Goal: Check status: Check status

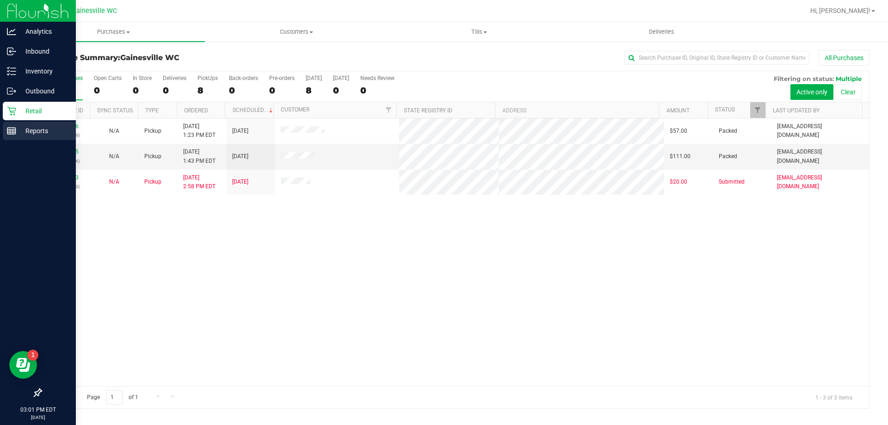
click at [18, 125] on div "Reports" at bounding box center [39, 131] width 73 height 18
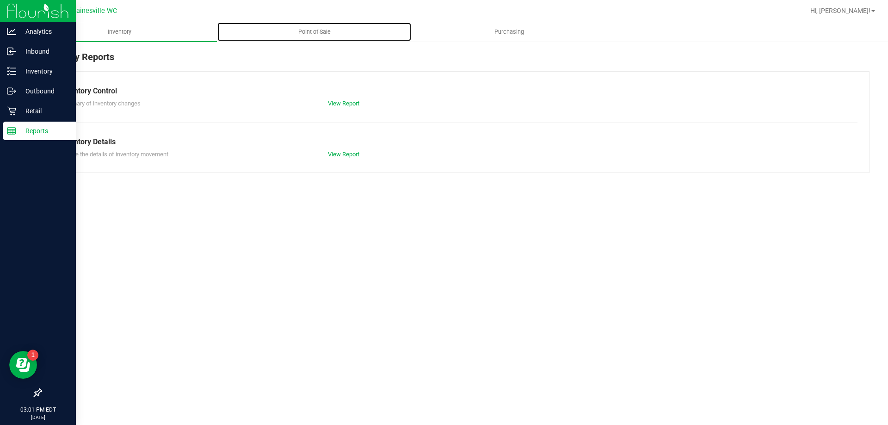
click at [304, 35] on span "Point of Sale" at bounding box center [314, 32] width 57 height 8
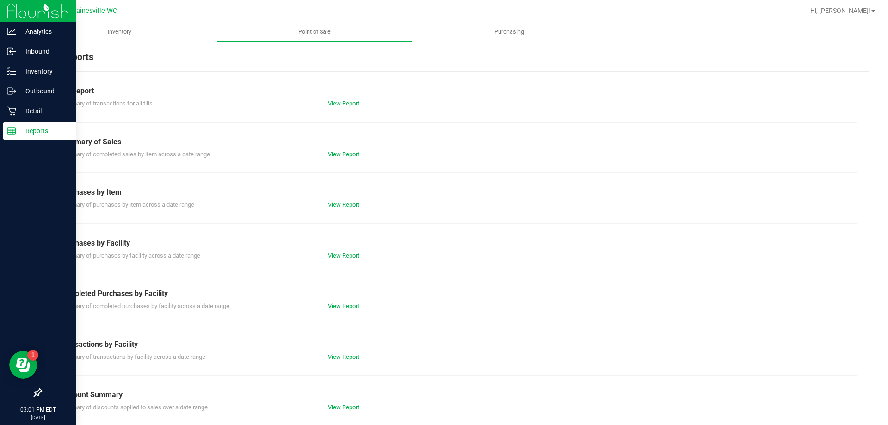
click at [331, 310] on div "View Report" at bounding box center [388, 305] width 134 height 9
click at [334, 305] on link "View Report" at bounding box center [343, 305] width 31 height 7
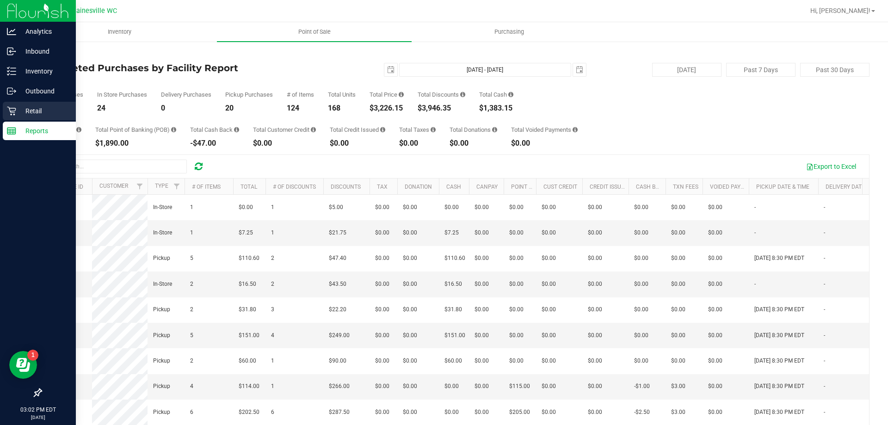
click at [20, 108] on p "Retail" at bounding box center [43, 110] width 55 height 11
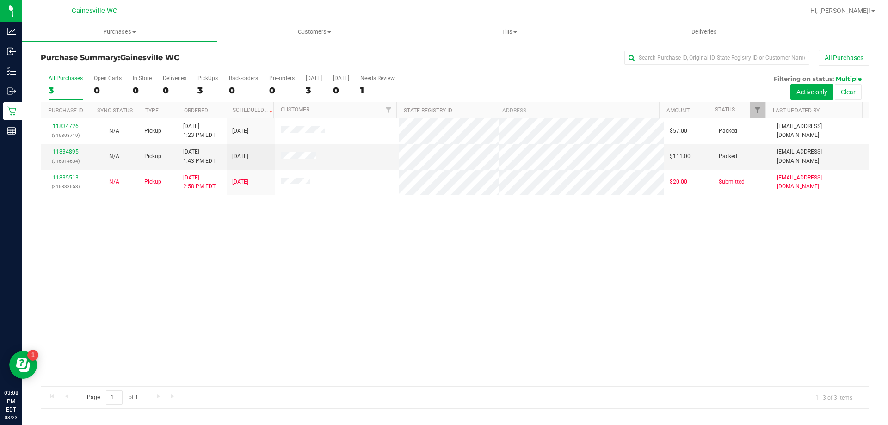
click at [356, 278] on div "11834726 (316808719) N/A Pickup [DATE] 1:23 PM EDT 8/23/2025 $57.00 Packed [EMA…" at bounding box center [455, 252] width 828 height 268
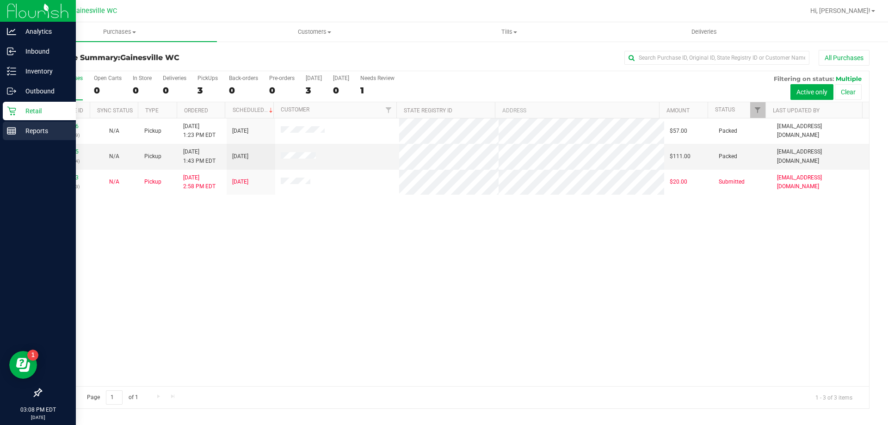
click at [4, 128] on div "Reports" at bounding box center [39, 131] width 73 height 18
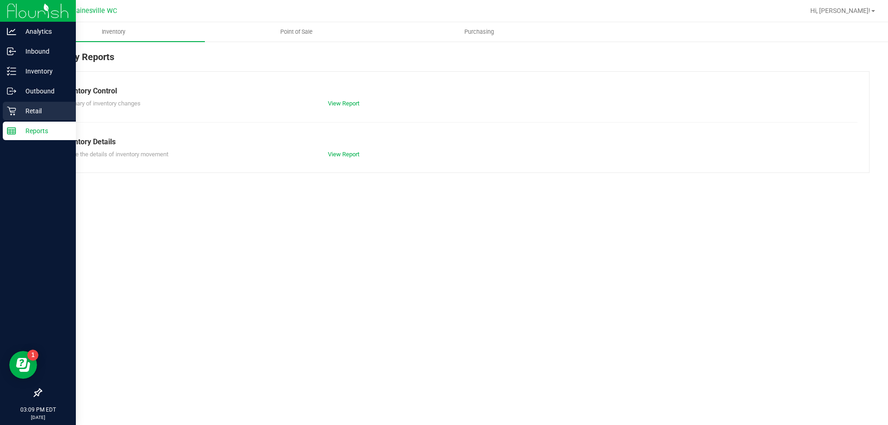
click at [12, 117] on div "Retail" at bounding box center [39, 111] width 73 height 18
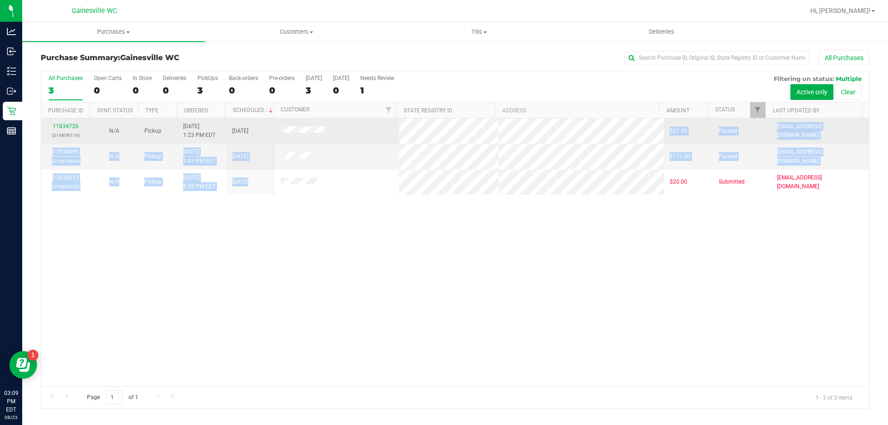
drag, startPoint x: 342, startPoint y: 180, endPoint x: 332, endPoint y: 132, distance: 49.1
click at [332, 132] on tbody "11834726 (316808719) N/A Pickup [DATE] 1:23 PM EDT 8/23/2025 $57.00 Packed [EMA…" at bounding box center [455, 156] width 828 height 76
click at [332, 132] on td at bounding box center [337, 130] width 124 height 25
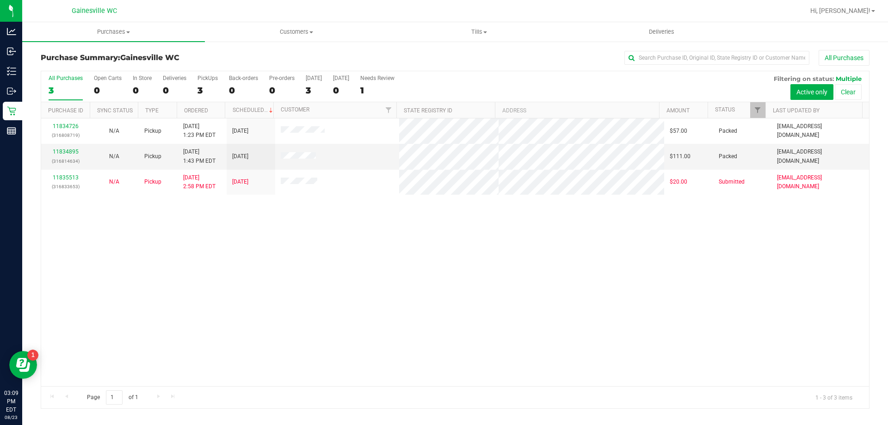
click at [276, 245] on div "11834726 (316808719) N/A Pickup [DATE] 1:23 PM EDT 8/23/2025 $57.00 Packed [EMA…" at bounding box center [455, 252] width 828 height 268
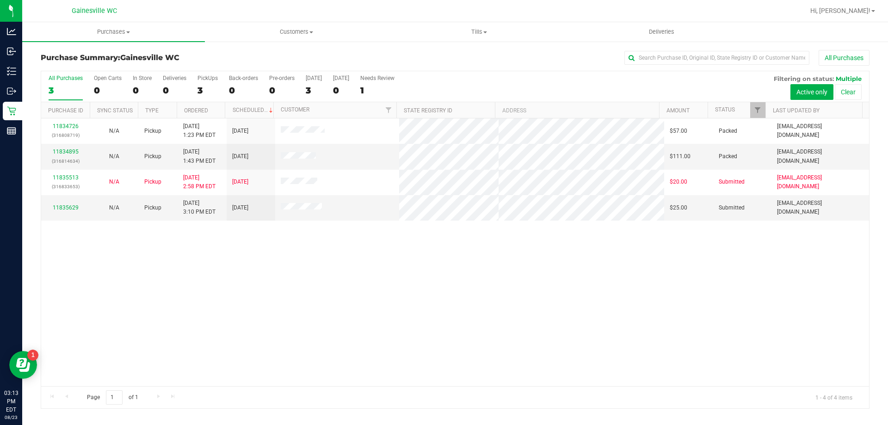
click at [413, 334] on div "11834726 (316808719) N/A Pickup [DATE] 1:23 PM EDT 8/23/2025 $57.00 Packed [EMA…" at bounding box center [455, 252] width 828 height 268
click at [63, 261] on div "11834726 (316808719) N/A Pickup [DATE] 1:23 PM EDT 8/23/2025 $57.00 Packed [EMA…" at bounding box center [455, 252] width 828 height 268
click at [76, 205] on link "11835629" at bounding box center [66, 207] width 26 height 6
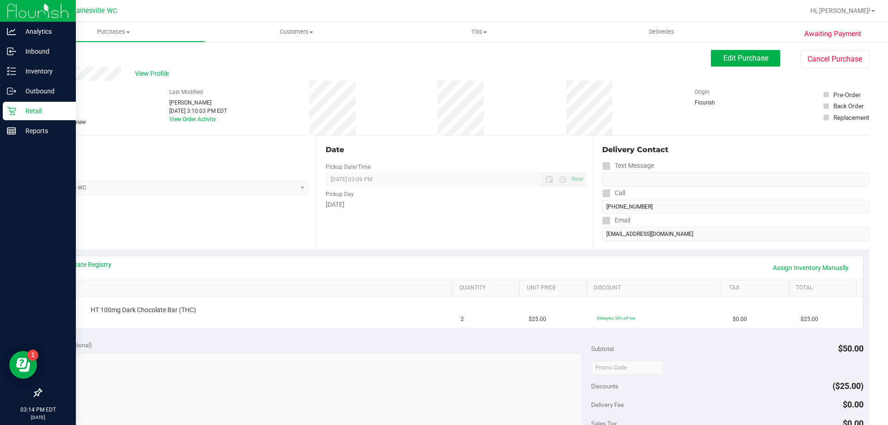
click at [24, 114] on p "Retail" at bounding box center [43, 110] width 55 height 11
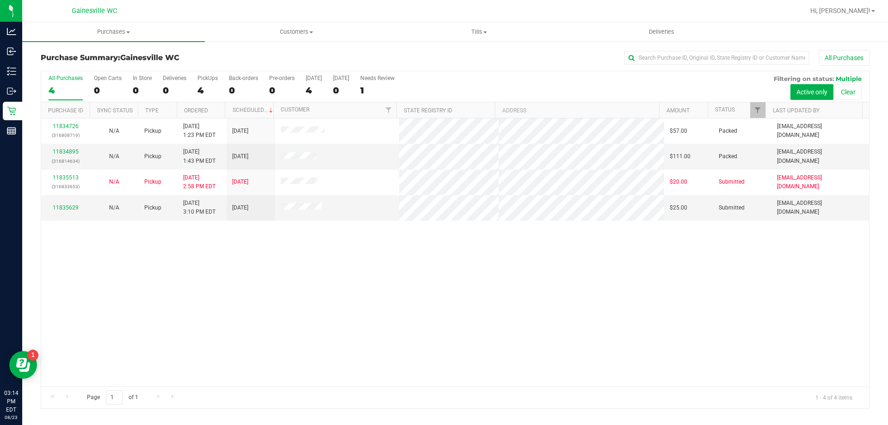
click at [66, 243] on div "11834726 (316808719) N/A Pickup [DATE] 1:23 PM EDT 8/23/2025 $57.00 Packed [EMA…" at bounding box center [455, 252] width 828 height 268
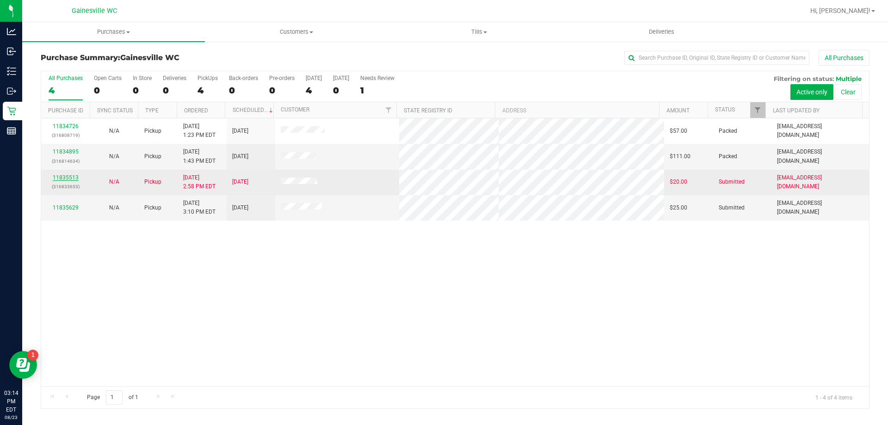
click at [69, 177] on link "11835513" at bounding box center [66, 177] width 26 height 6
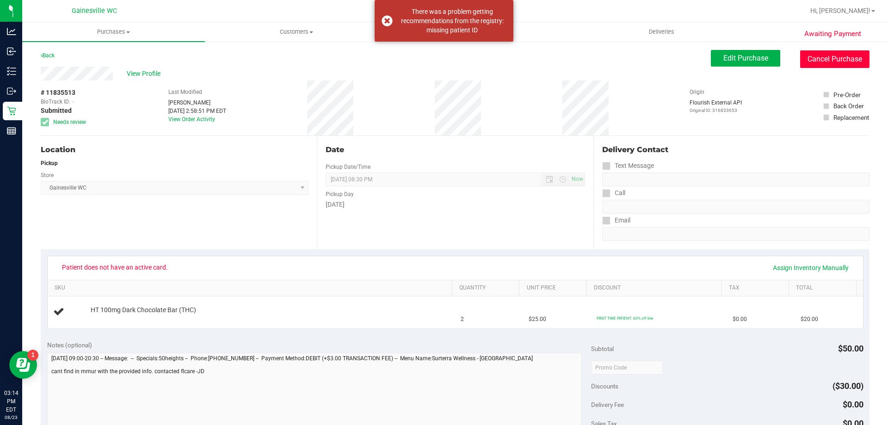
click at [818, 64] on button "Cancel Purchase" at bounding box center [834, 59] width 69 height 18
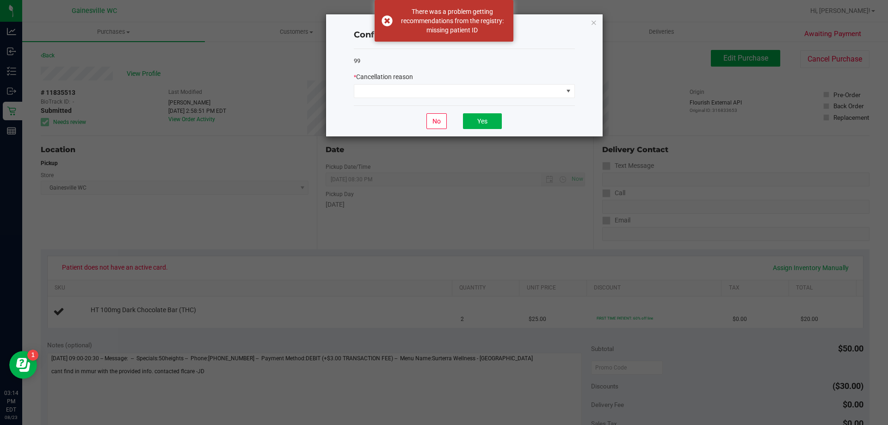
click at [413, 102] on div "99 * Cancellation reason" at bounding box center [464, 77] width 221 height 57
click at [417, 87] on span at bounding box center [458, 91] width 209 height 13
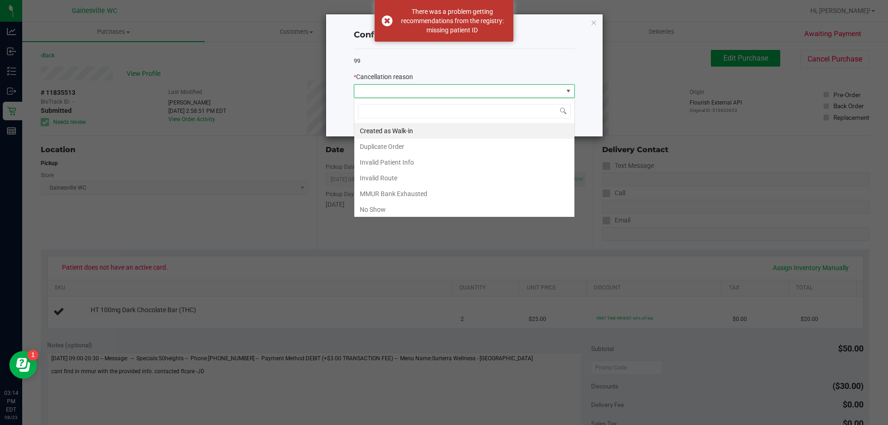
scroll to position [14, 221]
click at [601, 22] on div "Confirm order cancellation 99 * Cancellation reason No Yes" at bounding box center [464, 75] width 276 height 122
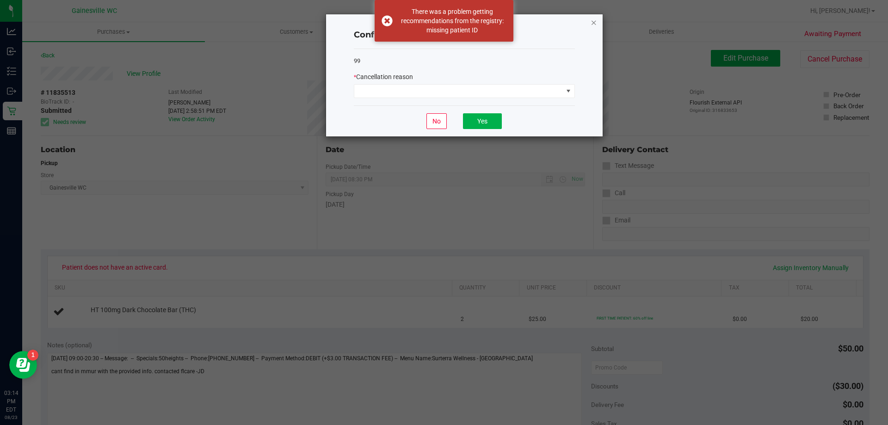
click at [596, 24] on icon "Close" at bounding box center [593, 22] width 6 height 11
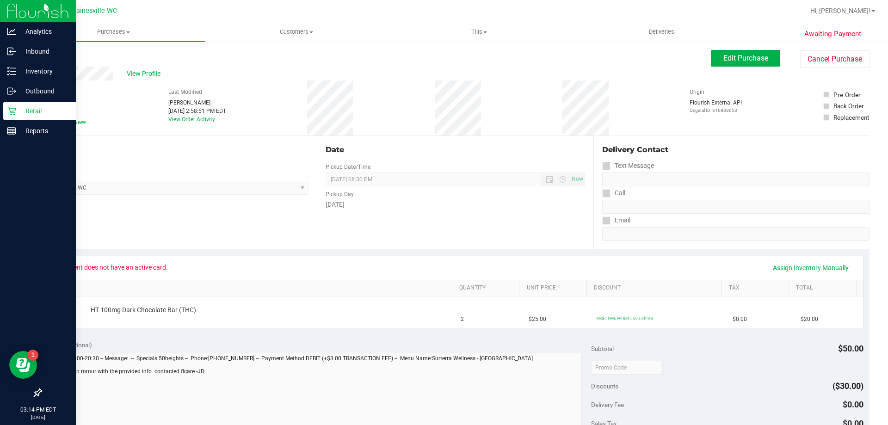
click at [15, 114] on icon at bounding box center [11, 111] width 9 height 9
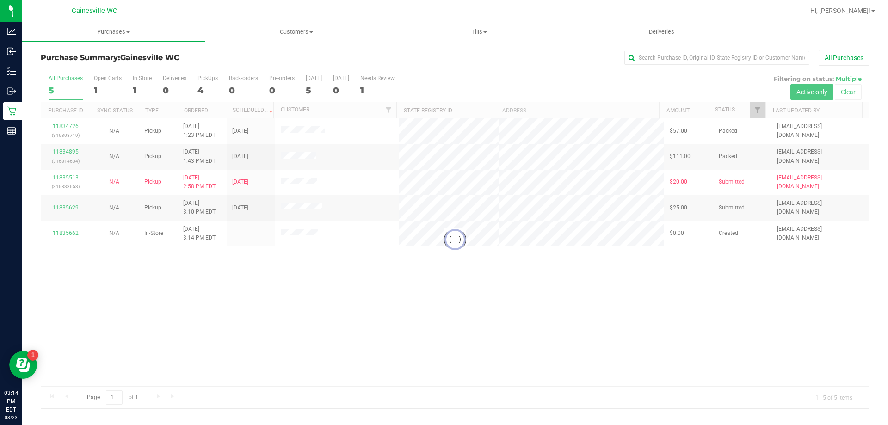
click at [68, 232] on div at bounding box center [455, 239] width 828 height 337
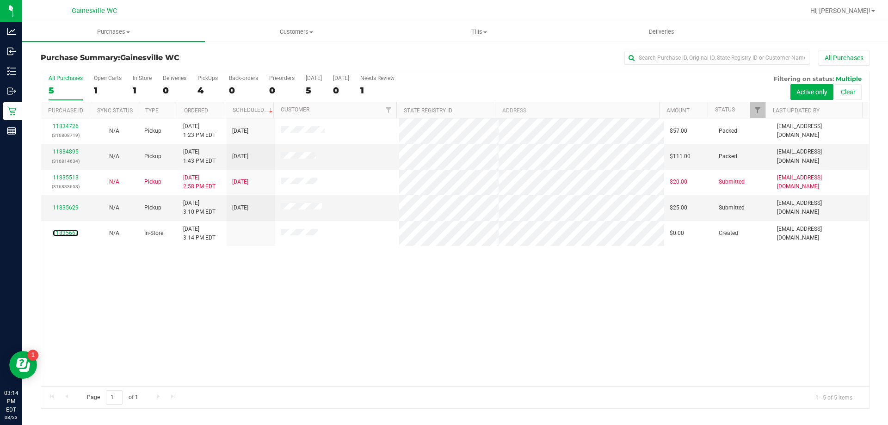
click at [68, 232] on link "11835662" at bounding box center [66, 233] width 26 height 6
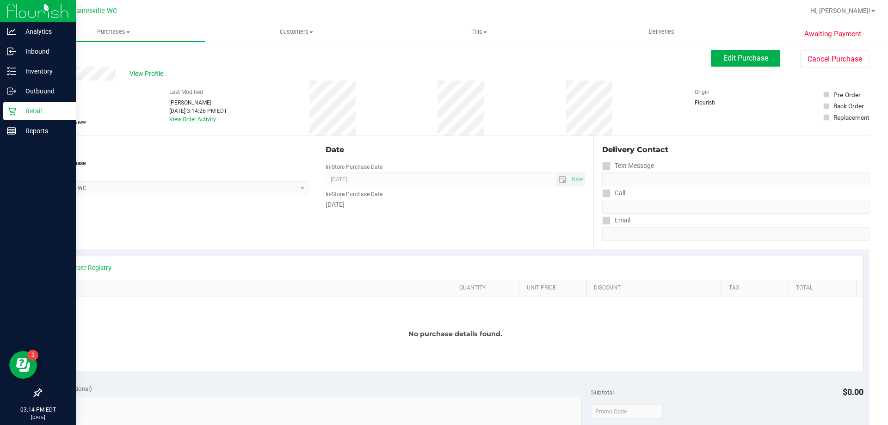
click at [14, 115] on icon at bounding box center [11, 111] width 9 height 9
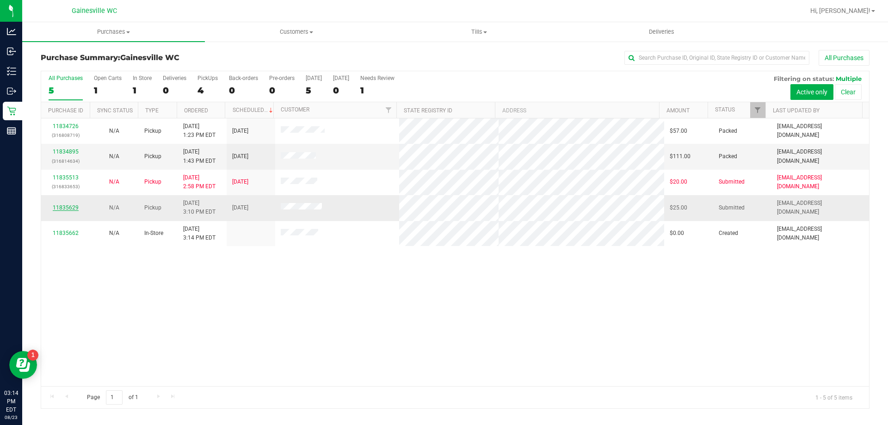
click at [64, 209] on link "11835629" at bounding box center [66, 207] width 26 height 6
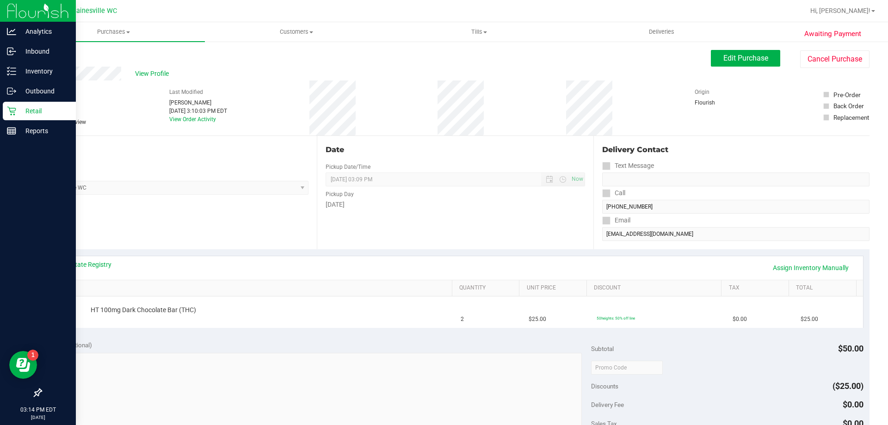
click at [20, 112] on p "Retail" at bounding box center [43, 110] width 55 height 11
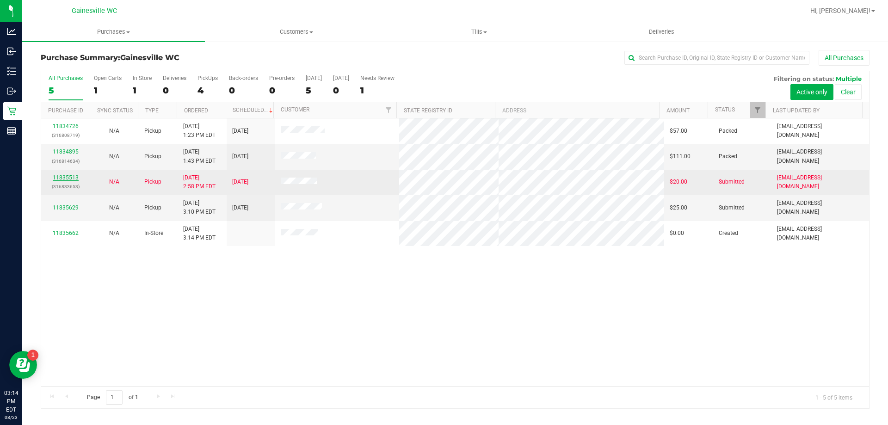
click at [67, 178] on link "11835513" at bounding box center [66, 177] width 26 height 6
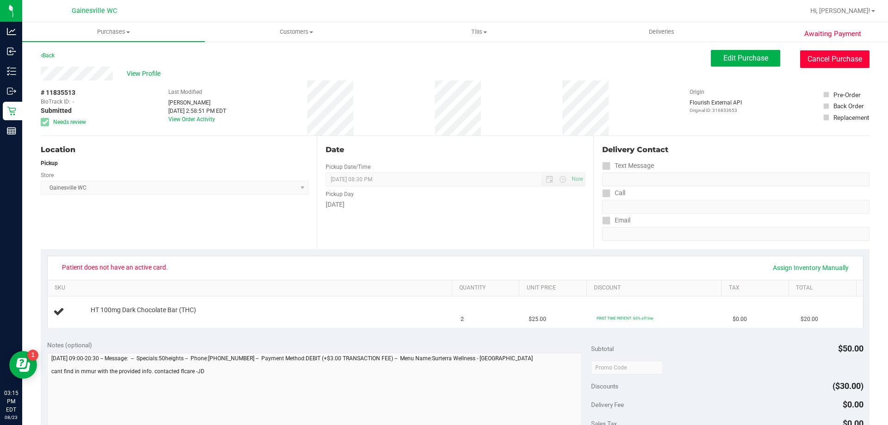
click at [846, 65] on button "Cancel Purchase" at bounding box center [834, 59] width 69 height 18
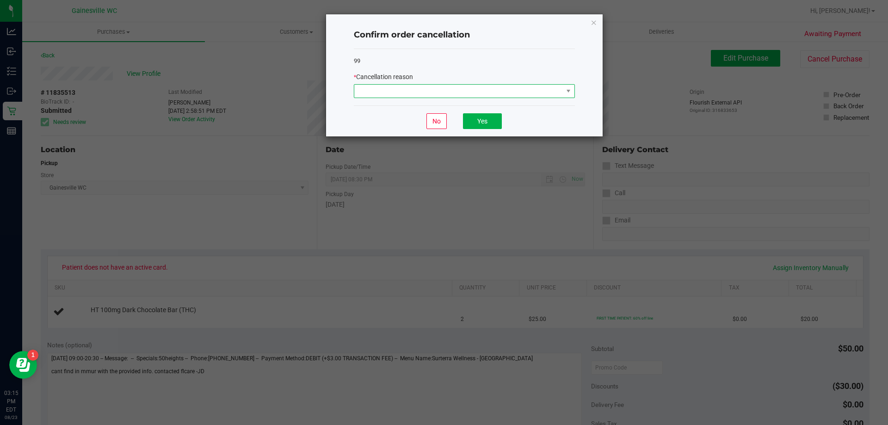
click at [448, 95] on span at bounding box center [458, 91] width 209 height 13
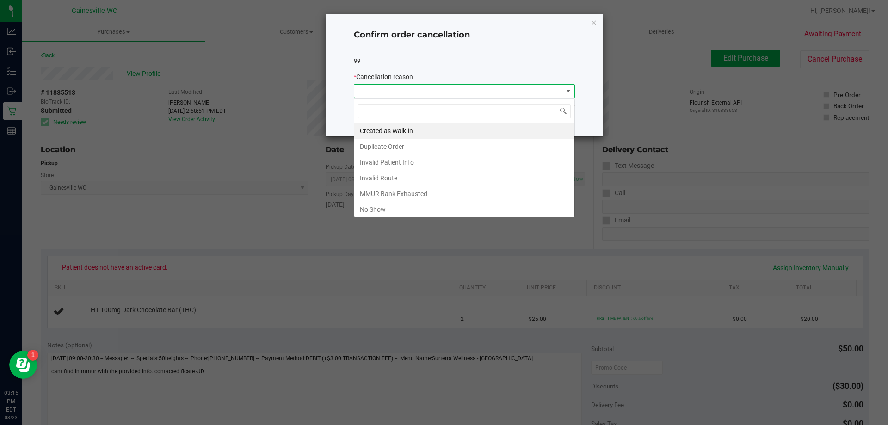
scroll to position [14, 221]
click at [420, 146] on li "Duplicate Order" at bounding box center [464, 147] width 220 height 16
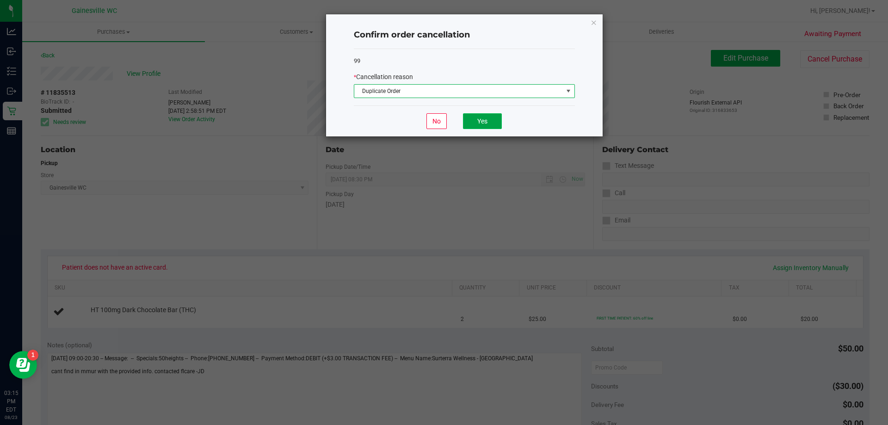
click at [494, 118] on button "Yes" at bounding box center [482, 121] width 39 height 16
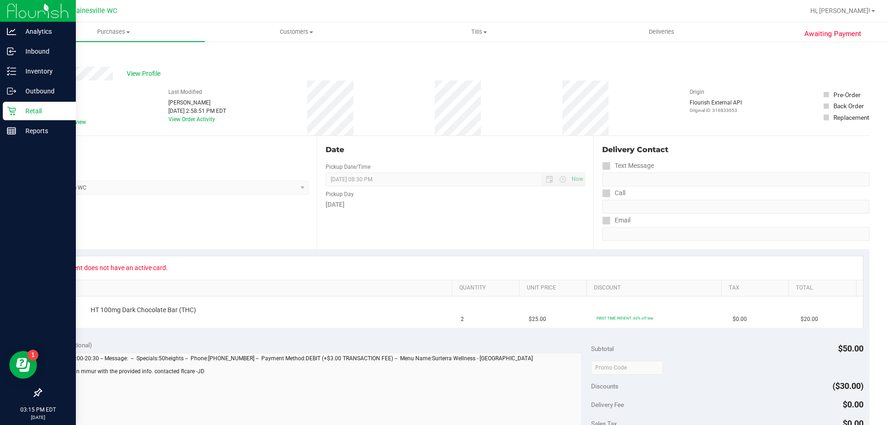
click at [21, 112] on p "Retail" at bounding box center [43, 110] width 55 height 11
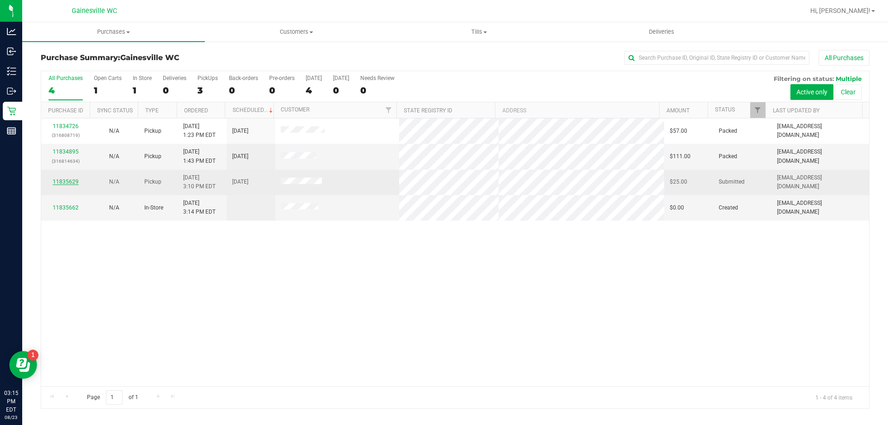
click at [57, 179] on link "11835629" at bounding box center [66, 181] width 26 height 6
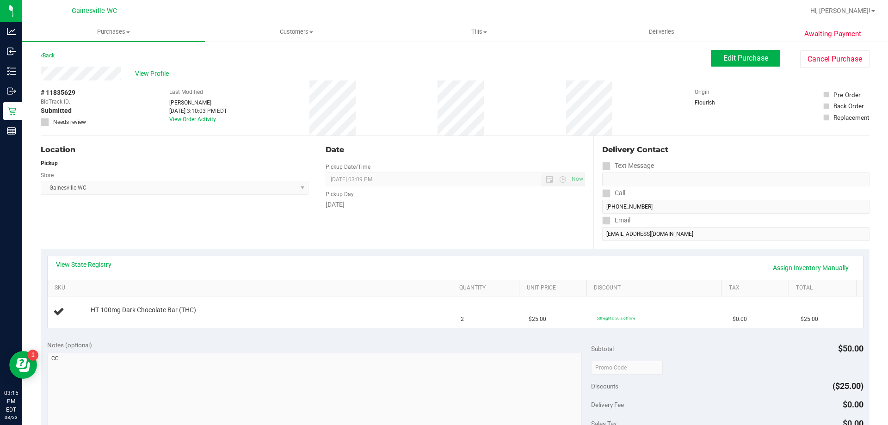
click at [306, 84] on div "# 11835629 BioTrack ID: - Submitted Needs review Last Modified [PERSON_NAME] [D…" at bounding box center [455, 107] width 828 height 55
click at [349, 100] on div "# 11835629 BioTrack ID: - Submitted Needs review Last Modified [PERSON_NAME] [D…" at bounding box center [455, 107] width 828 height 55
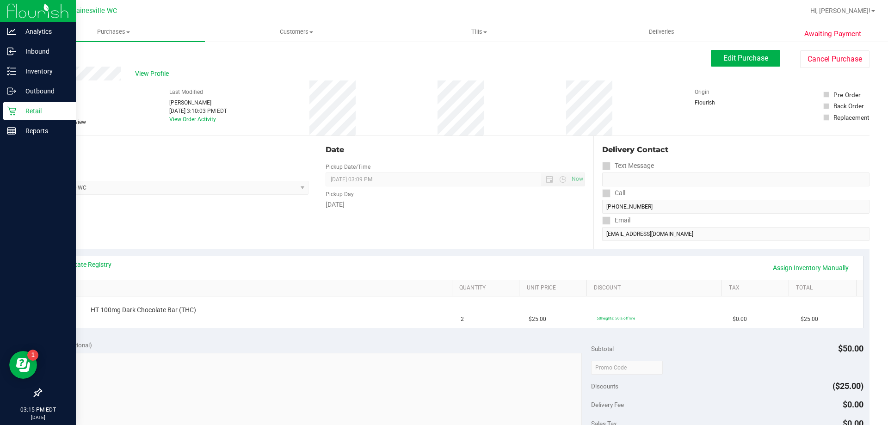
click at [17, 112] on p "Retail" at bounding box center [43, 110] width 55 height 11
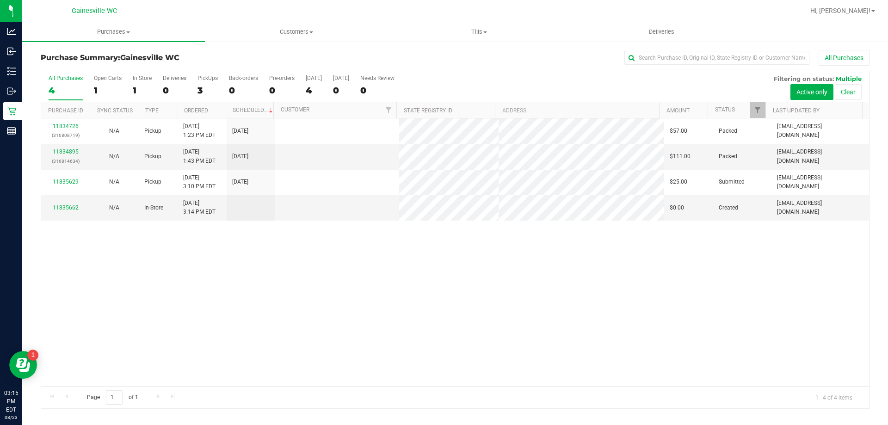
click at [368, 273] on div "11834726 (316808719) N/A Pickup [DATE] 1:23 PM EDT 8/23/2025 $57.00 Packed [EMA…" at bounding box center [455, 252] width 828 height 268
click at [391, 282] on div "11834726 (316808719) N/A Pickup [DATE] 1:23 PM EDT 8/23/2025 $57.00 Packed [EMA…" at bounding box center [455, 252] width 828 height 268
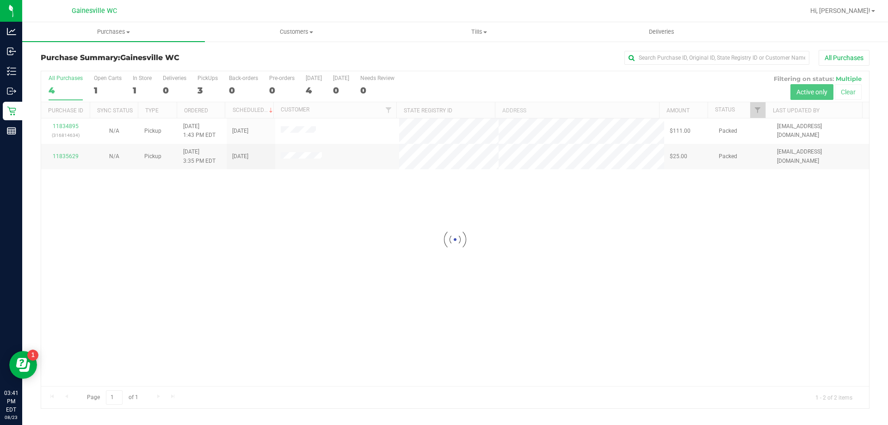
click at [165, 218] on div at bounding box center [455, 239] width 828 height 337
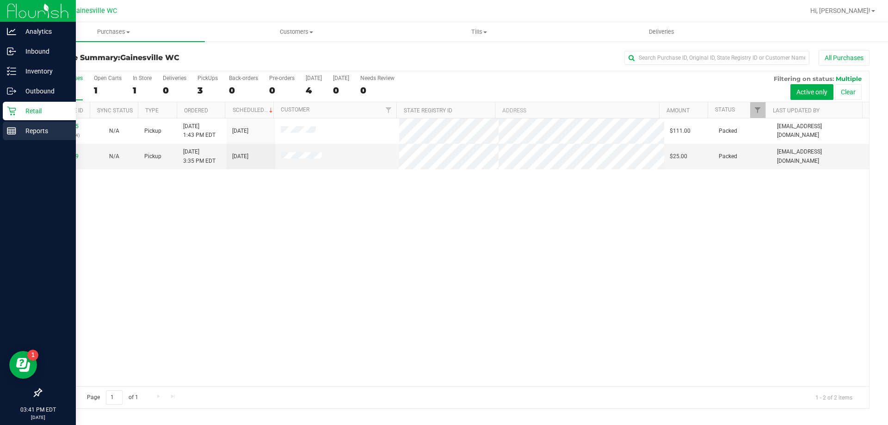
click at [14, 129] on line at bounding box center [11, 129] width 8 height 0
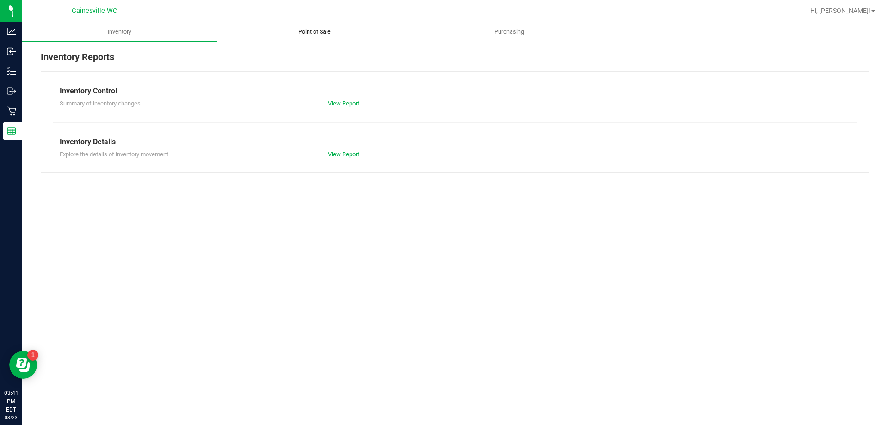
click at [324, 38] on uib-tab-heading "Point of Sale" at bounding box center [314, 32] width 194 height 18
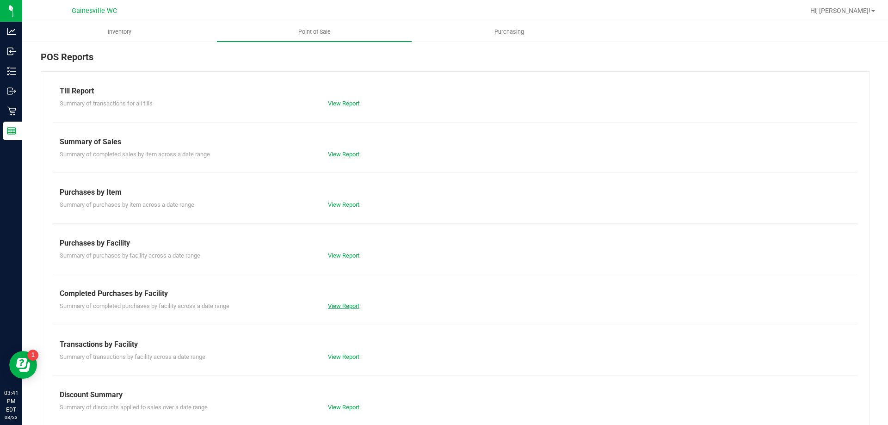
click at [342, 303] on link "View Report" at bounding box center [343, 305] width 31 height 7
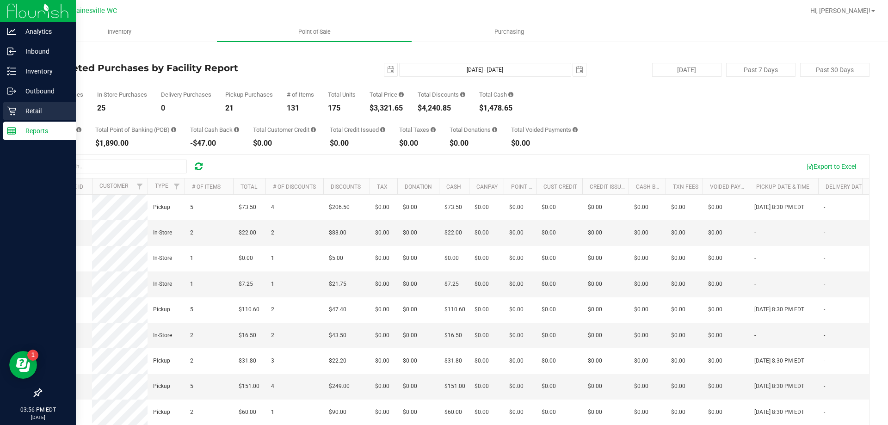
click at [11, 115] on icon at bounding box center [11, 111] width 9 height 9
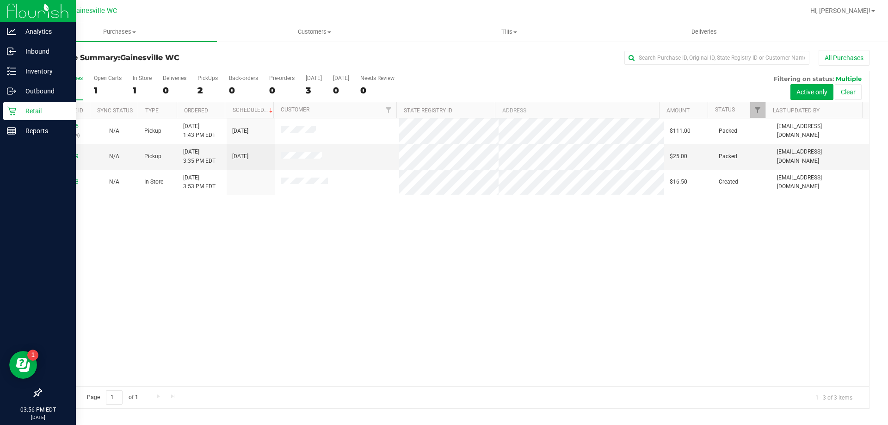
click at [383, 240] on div "11834895 (316814634) N/A Pickup [DATE] 1:43 PM EDT 8/23/2025 $111.00 Packed [EM…" at bounding box center [455, 252] width 828 height 268
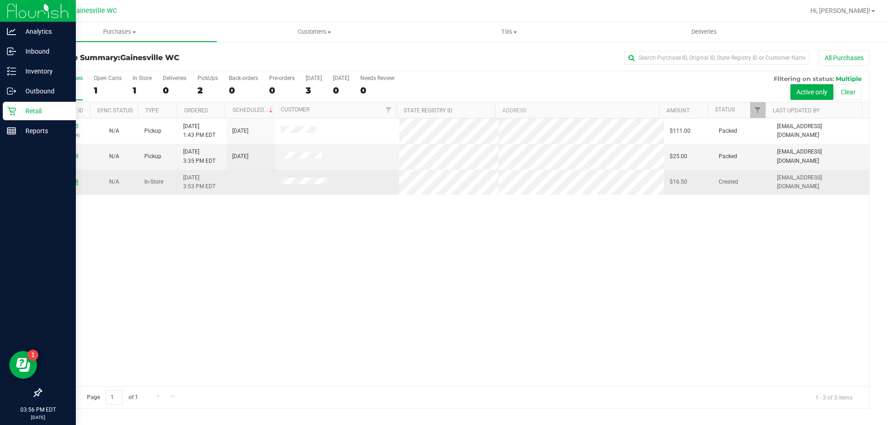
click at [68, 178] on link "11835938" at bounding box center [66, 181] width 26 height 6
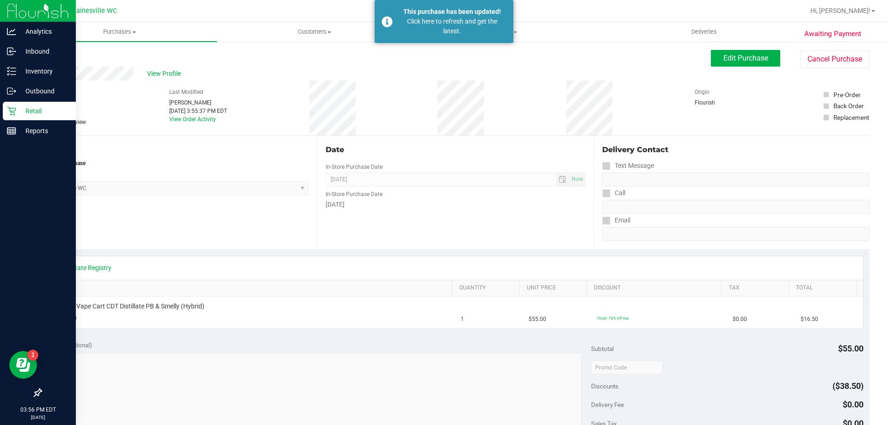
click at [21, 117] on div "Retail" at bounding box center [39, 111] width 73 height 18
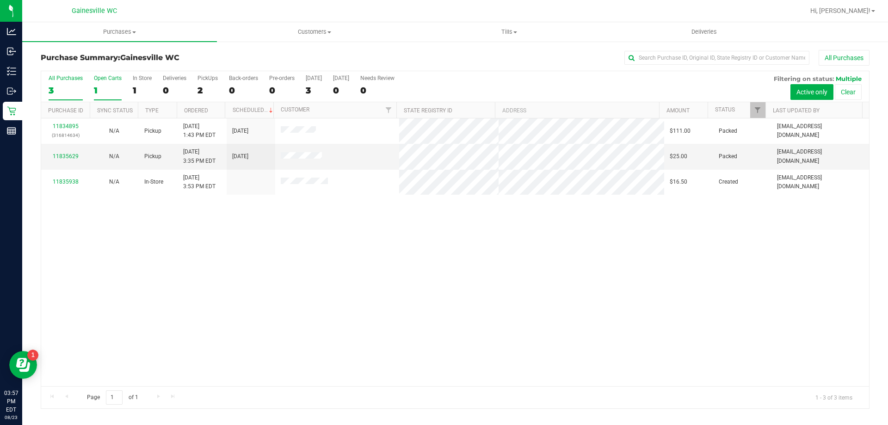
click at [104, 83] on label "Open Carts 1" at bounding box center [108, 87] width 28 height 25
click at [0, 0] on input "Open Carts 1" at bounding box center [0, 0] width 0 height 0
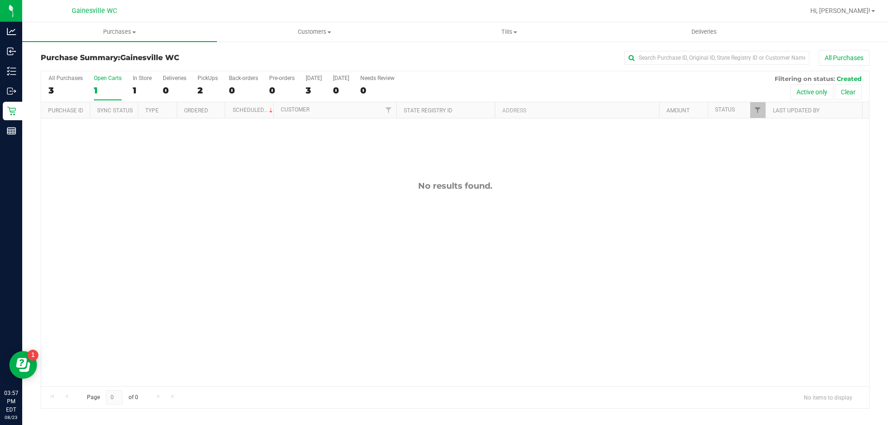
click at [60, 91] on div "3" at bounding box center [66, 90] width 34 height 11
click at [0, 0] on input "All Purchases 3" at bounding box center [0, 0] width 0 height 0
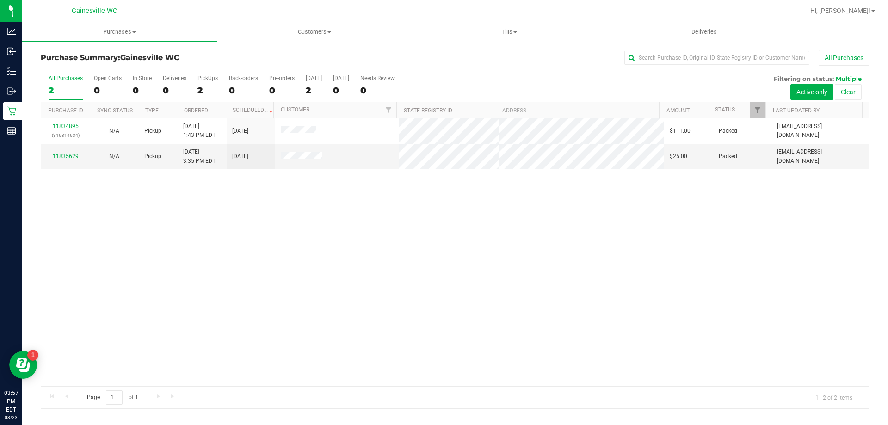
click at [598, 254] on div "11834895 (316814634) N/A Pickup [DATE] 1:43 PM EDT 8/23/2025 $111.00 Packed [EM…" at bounding box center [455, 252] width 828 height 268
